Goal: Book appointment/travel/reservation

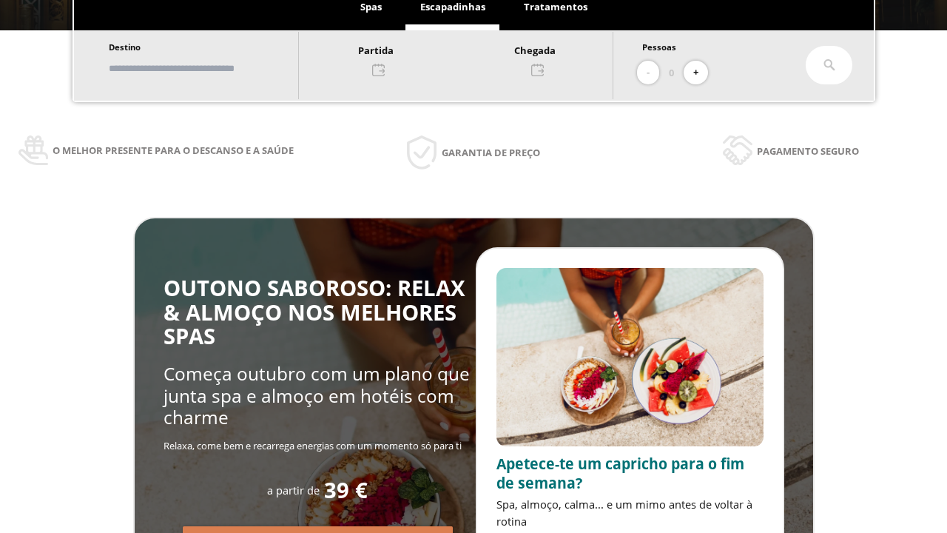
scroll to position [252, 0]
click at [209, 68] on input "text" at bounding box center [196, 68] width 184 height 26
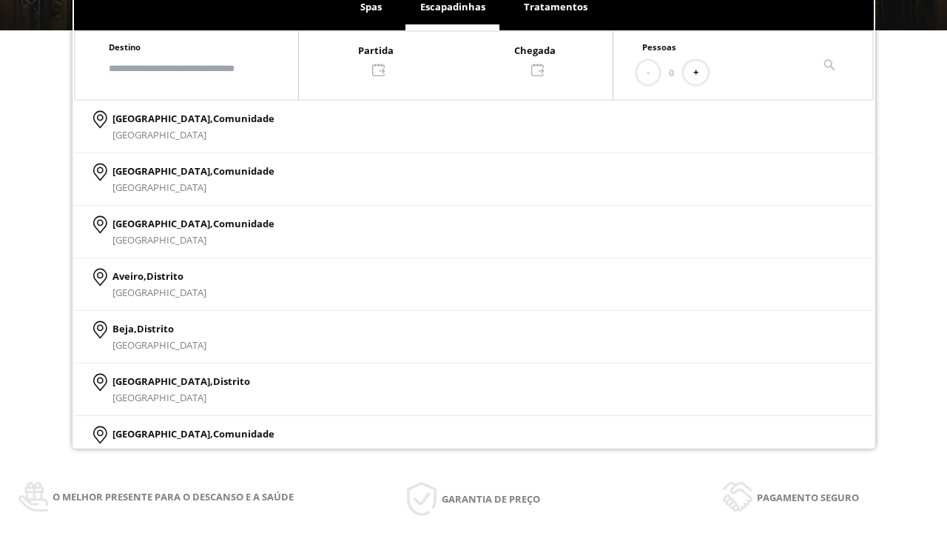
scroll to position [0, 0]
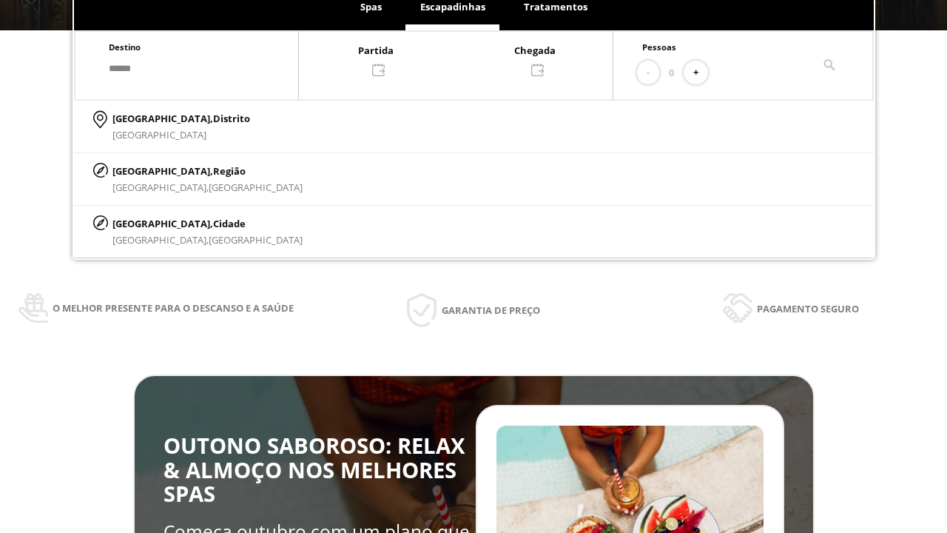
type input "******"
click at [213, 223] on span "Cidade" at bounding box center [229, 223] width 33 height 13
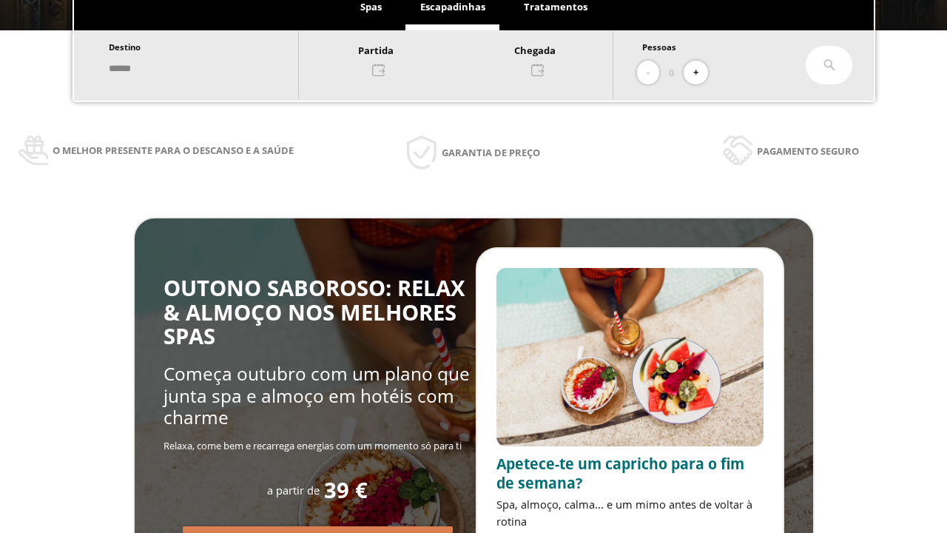
click at [472, 58] on div at bounding box center [456, 59] width 314 height 36
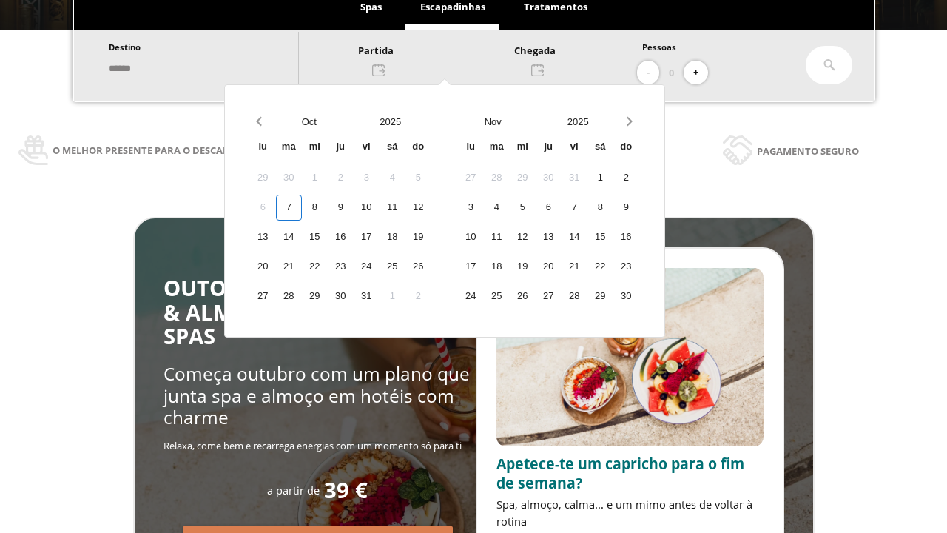
click at [354, 207] on div "9" at bounding box center [341, 208] width 26 height 26
click at [380, 207] on div "10" at bounding box center [367, 208] width 26 height 26
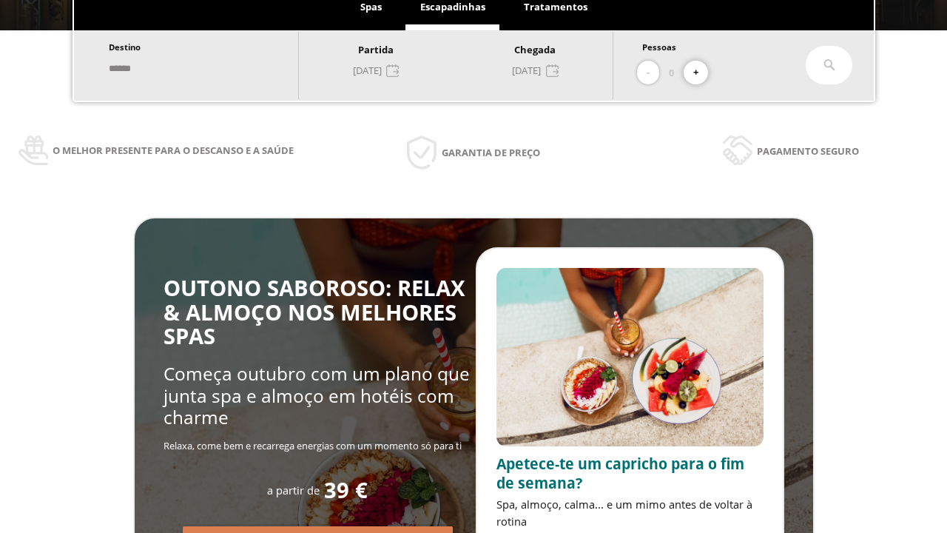
click at [701, 73] on button "+" at bounding box center [696, 73] width 24 height 24
click at [829, 65] on icon at bounding box center [829, 65] width 12 height 12
